Goal: Task Accomplishment & Management: Complete application form

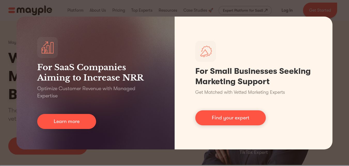
click at [344, 39] on div "For SaaS Companies Aiming to Increase NRR Optimize Customer Revenue with Manage…" at bounding box center [174, 83] width 349 height 166
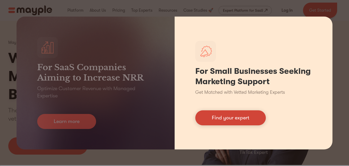
click at [233, 118] on link "Find your expert" at bounding box center [230, 117] width 71 height 15
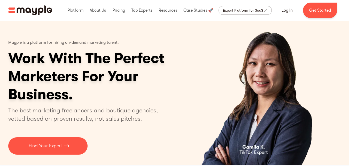
scroll to position [26, 0]
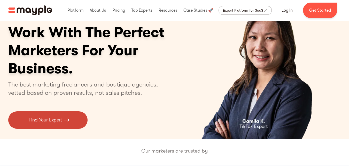
click at [47, 119] on p "Find Your Expert" at bounding box center [45, 119] width 33 height 7
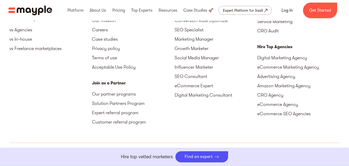
scroll to position [2377, 0]
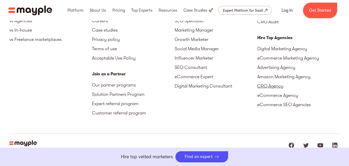
click at [269, 87] on link "CRO Agency" at bounding box center [298, 85] width 83 height 9
